Goal: Task Accomplishment & Management: Complete application form

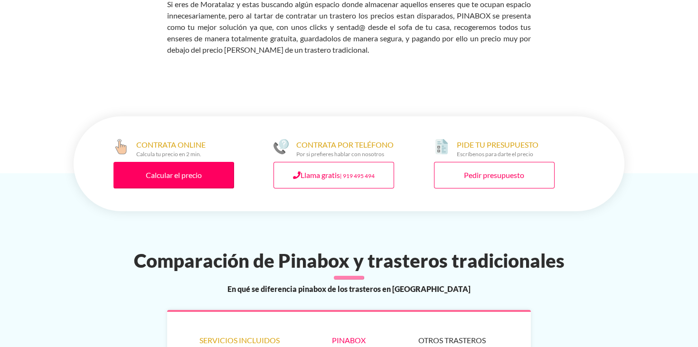
scroll to position [455, 0]
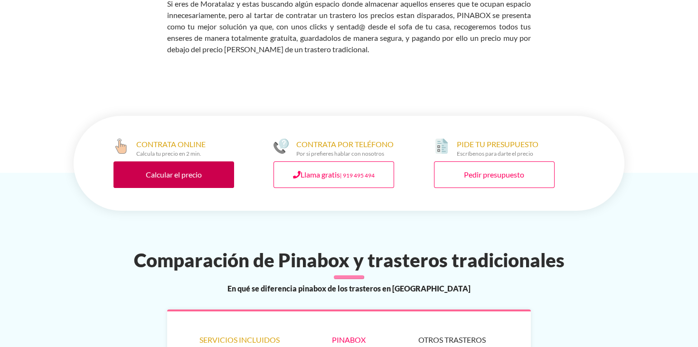
click at [186, 161] on link "Calcular el precio" at bounding box center [173, 174] width 121 height 27
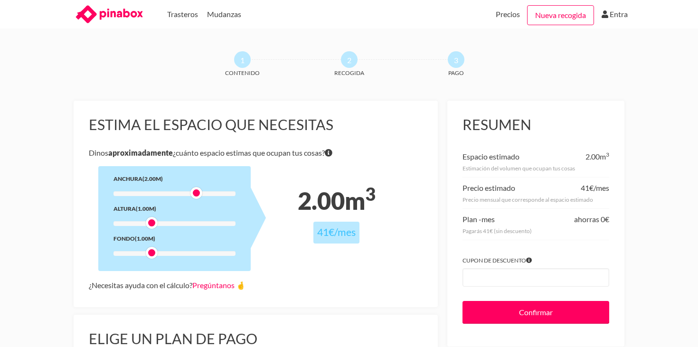
drag, startPoint x: 153, startPoint y: 191, endPoint x: 194, endPoint y: 191, distance: 41.3
click at [194, 191] on div at bounding box center [196, 193] width 12 height 12
drag, startPoint x: 152, startPoint y: 224, endPoint x: 230, endPoint y: 221, distance: 77.9
click at [230, 221] on div at bounding box center [230, 223] width 12 height 12
drag, startPoint x: 152, startPoint y: 252, endPoint x: 184, endPoint y: 251, distance: 31.8
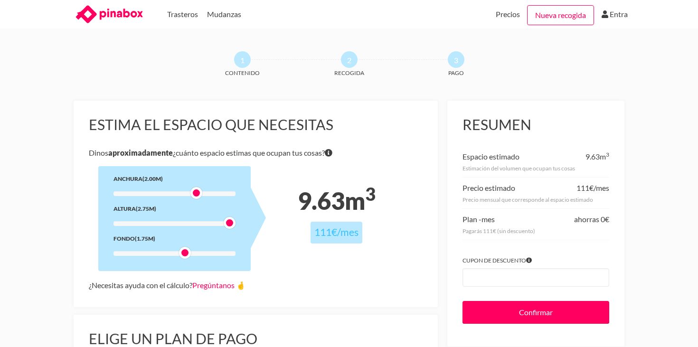
click at [184, 251] on div at bounding box center [185, 253] width 12 height 12
drag, startPoint x: 184, startPoint y: 251, endPoint x: 154, endPoint y: 251, distance: 29.4
click at [154, 251] on div at bounding box center [152, 253] width 12 height 12
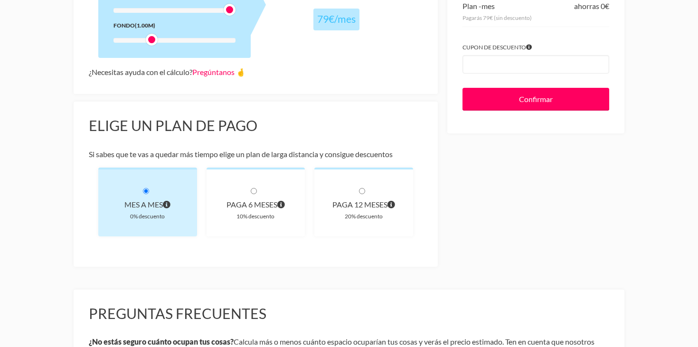
scroll to position [363, 0]
